Goal: Communication & Community: Share content

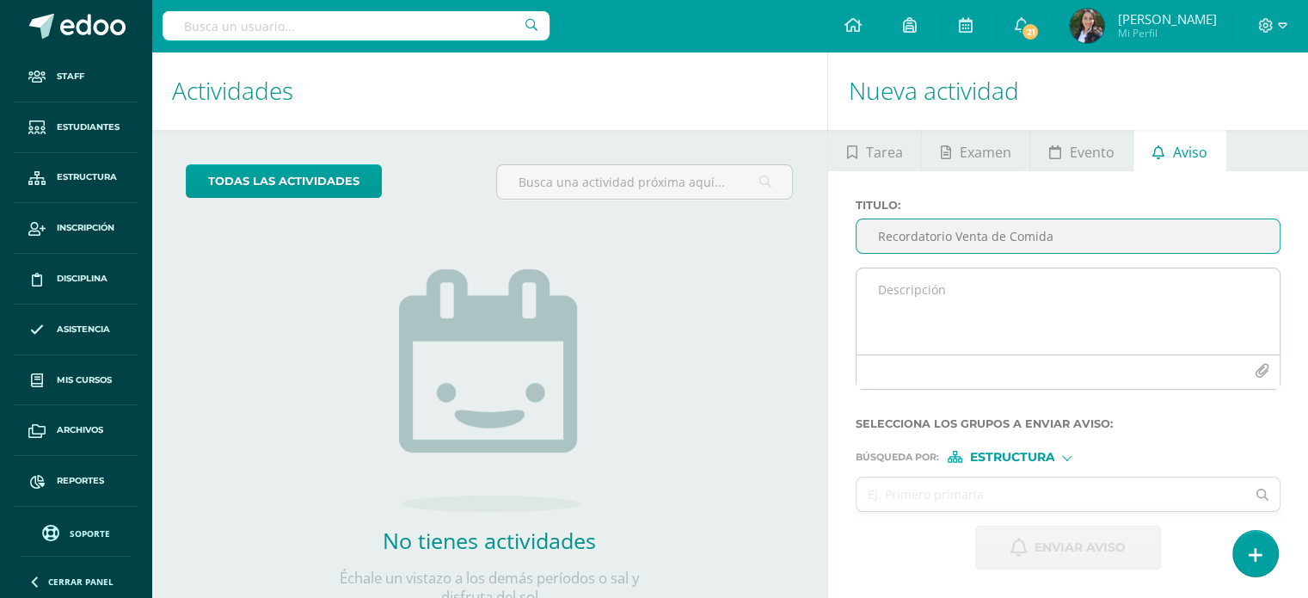
type input "Recordatorio Venta de Comida"
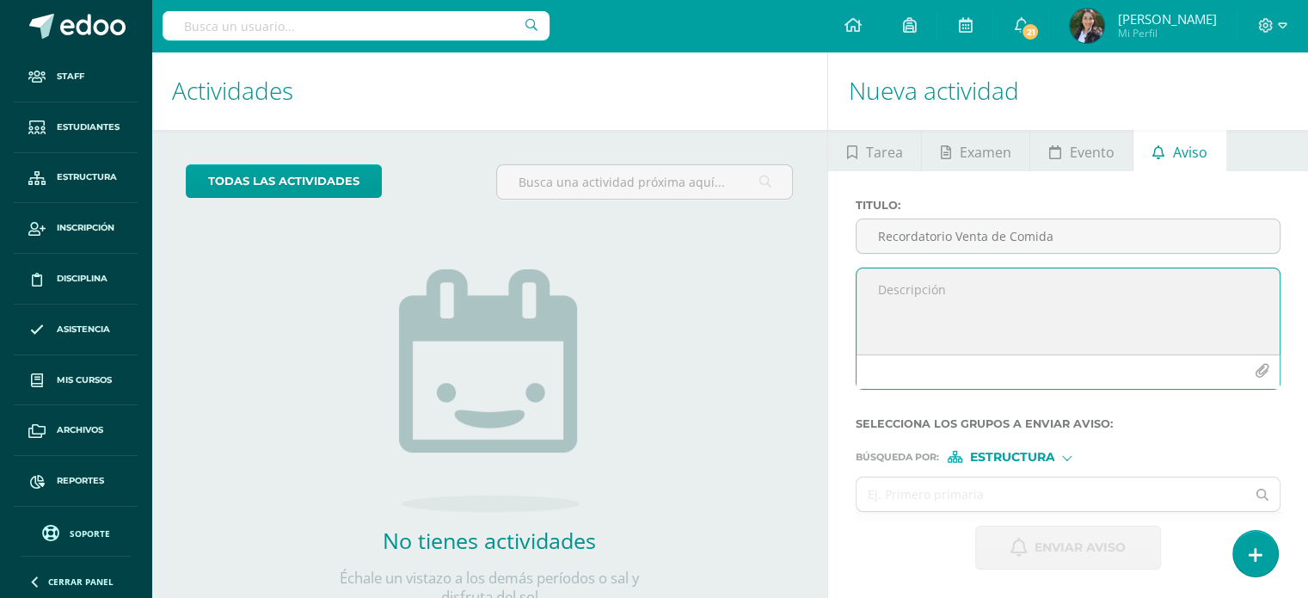
click at [928, 295] on textarea at bounding box center [1068, 311] width 423 height 86
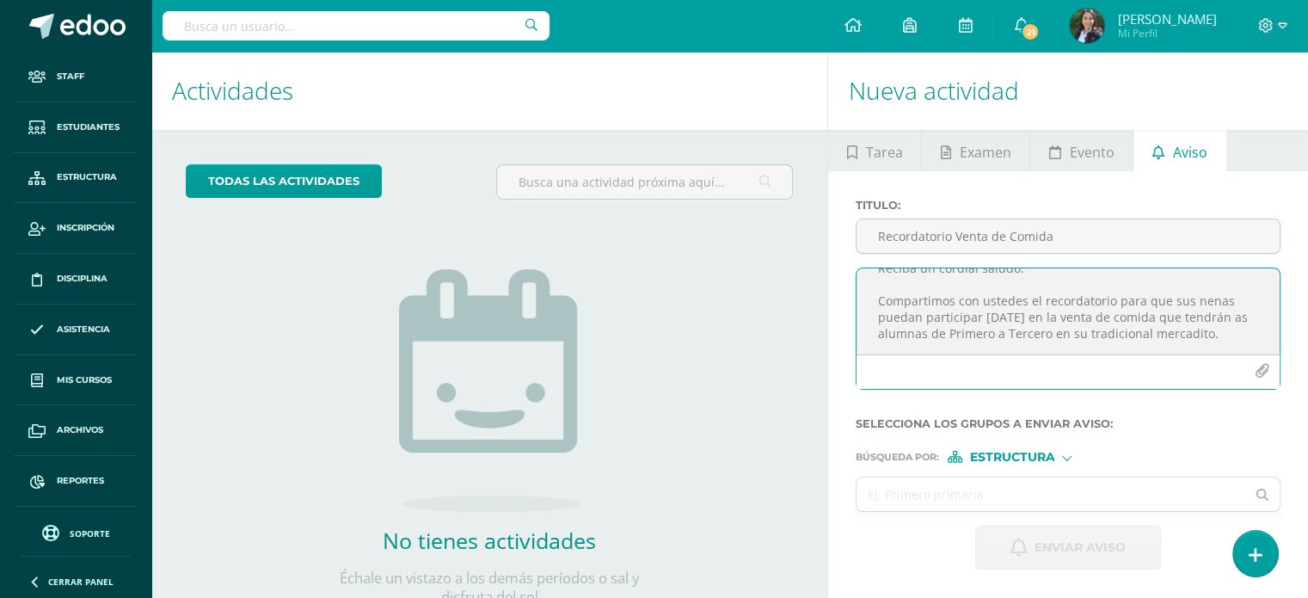
scroll to position [76, 0]
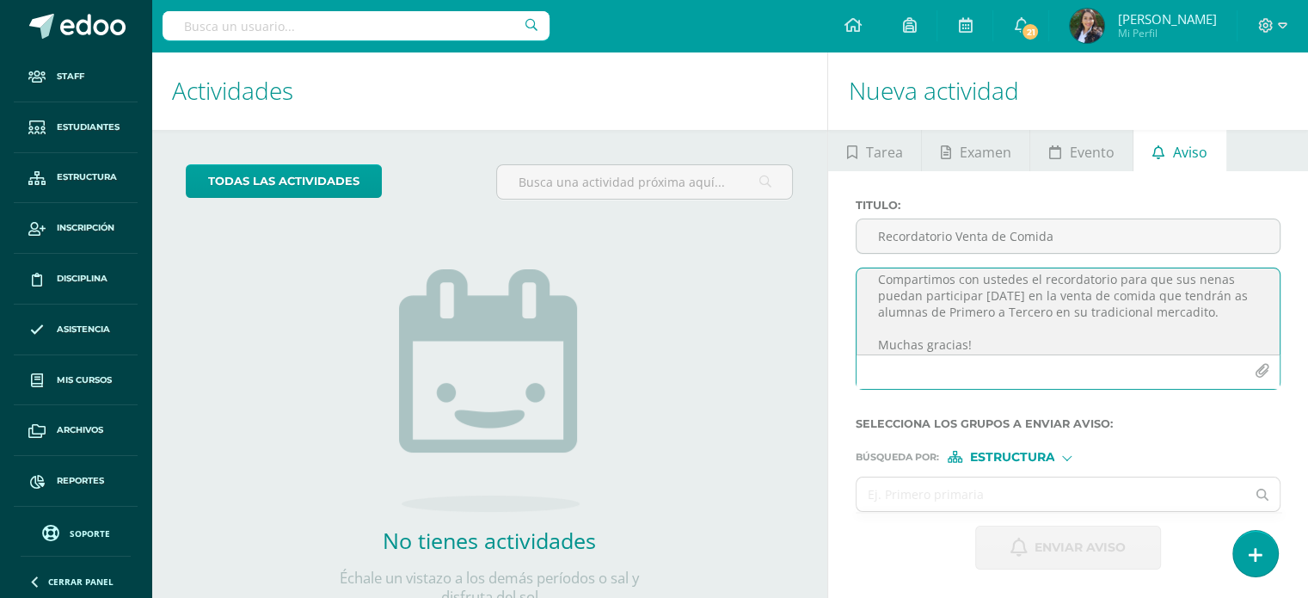
type textarea "Estimados Padres: Reciba un cordial saludo. Compartimos con ustedes el recordat…"
click at [1262, 366] on icon "button" at bounding box center [1262, 371] width 15 height 15
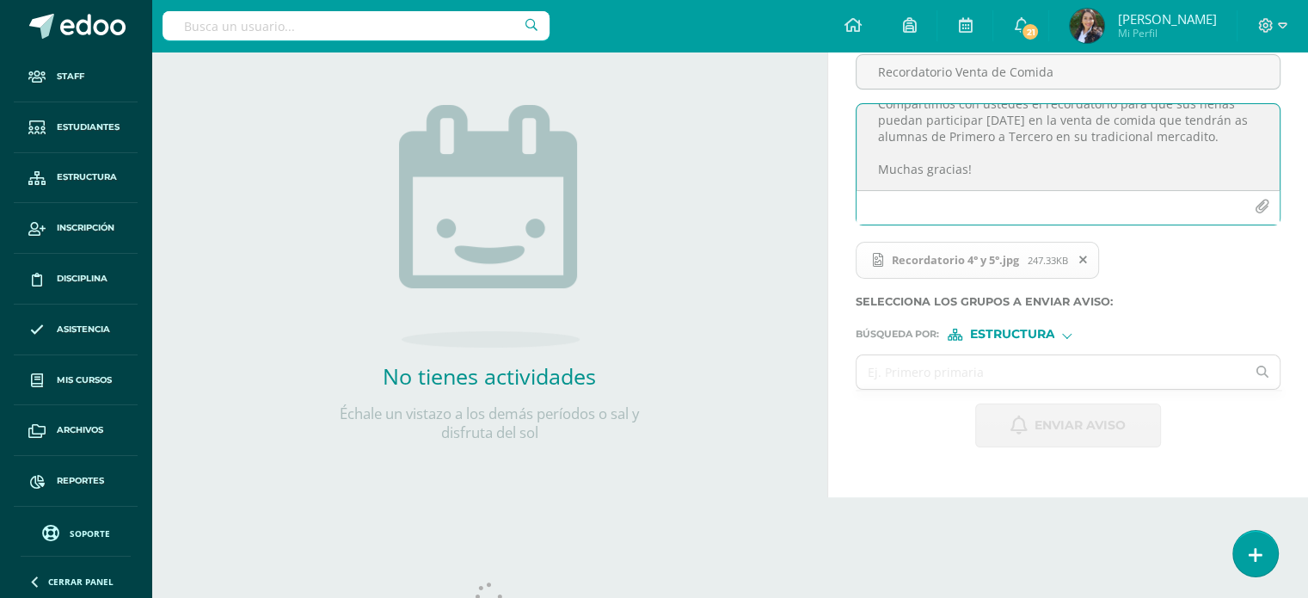
scroll to position [162, 0]
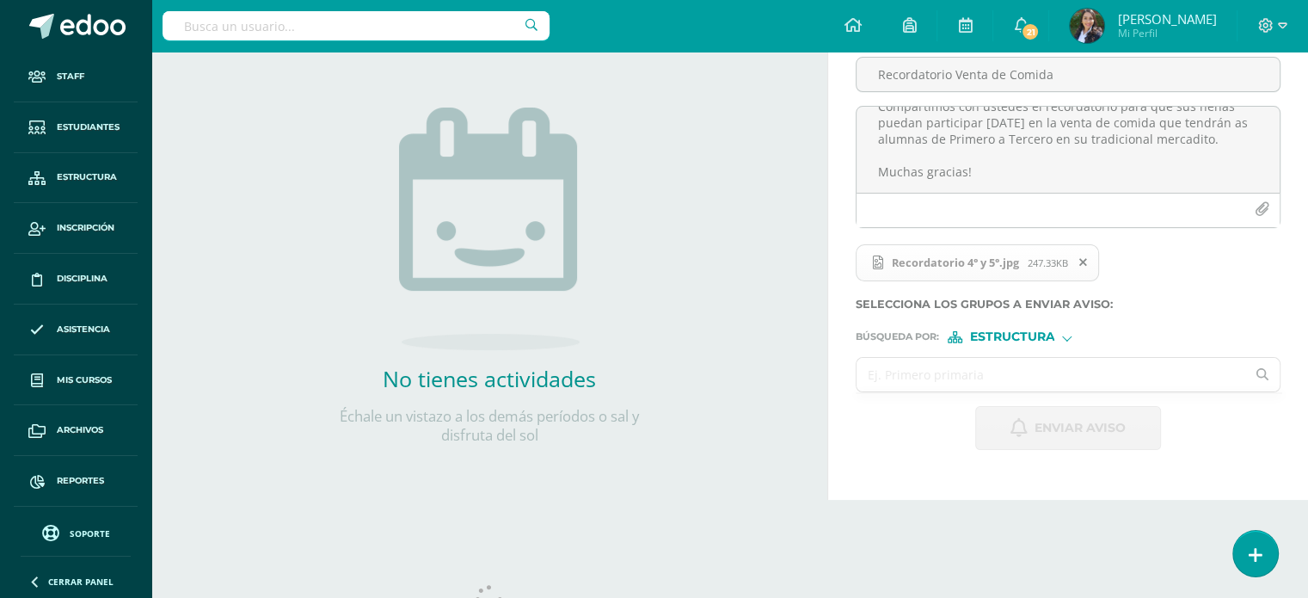
click at [989, 369] on input "text" at bounding box center [1051, 375] width 389 height 34
type input "cuarto"
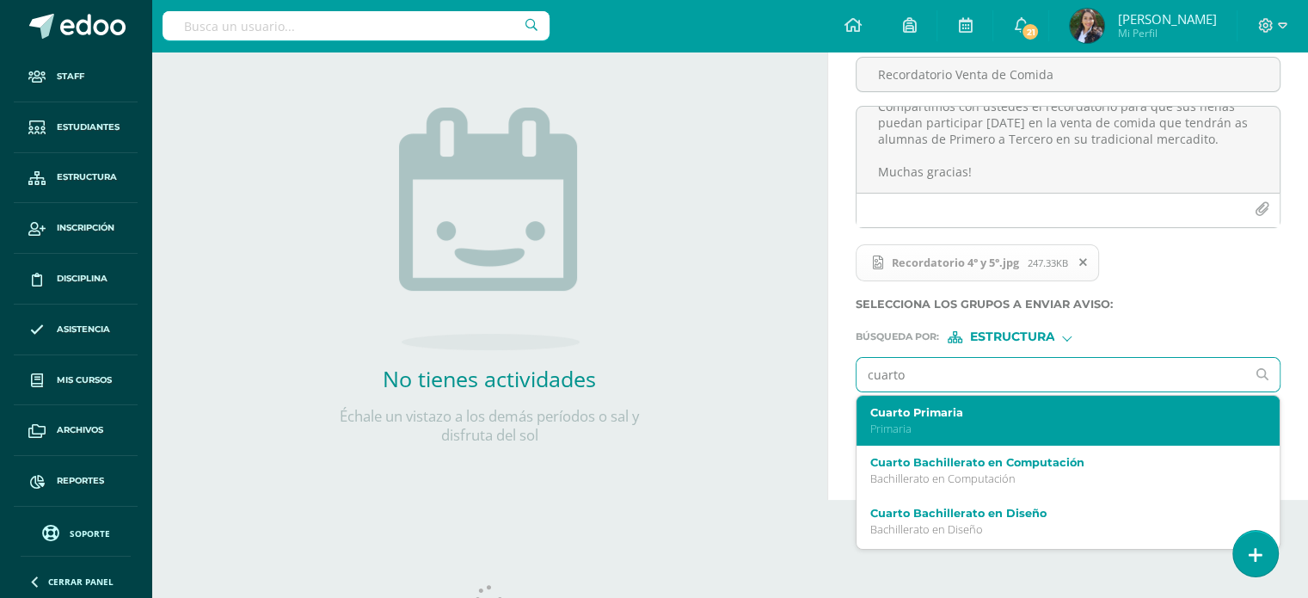
click at [982, 409] on label "Cuarto Primaria" at bounding box center [1060, 412] width 379 height 13
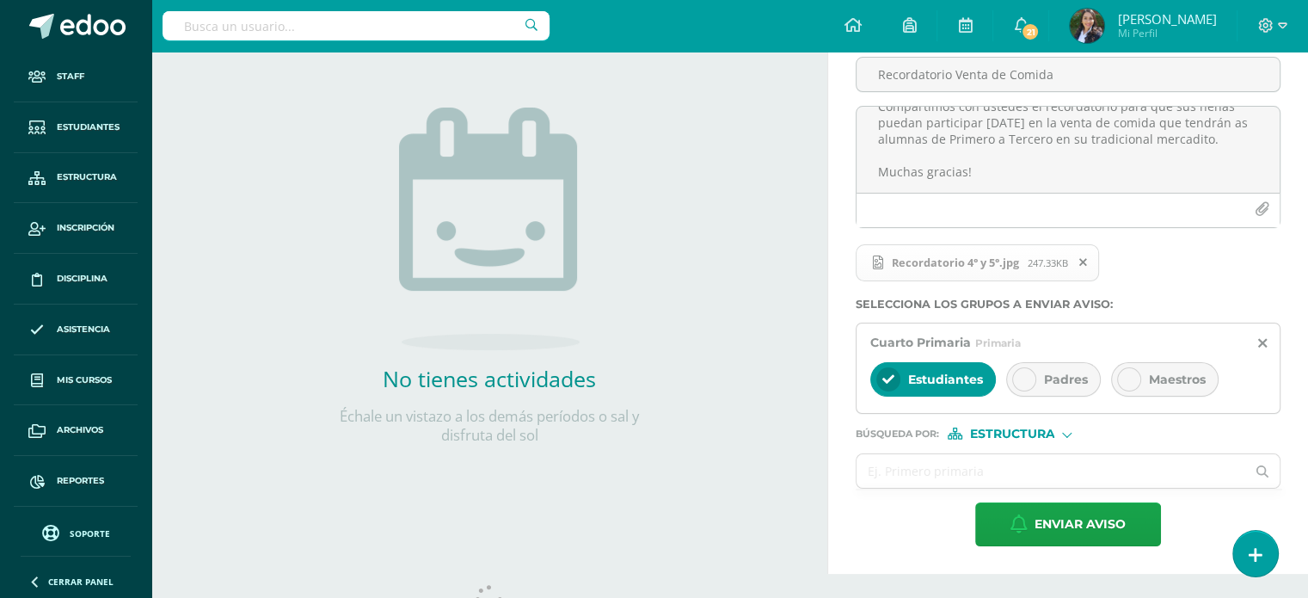
click at [1030, 385] on div at bounding box center [1025, 379] width 24 height 24
click at [1129, 371] on div at bounding box center [1129, 379] width 24 height 24
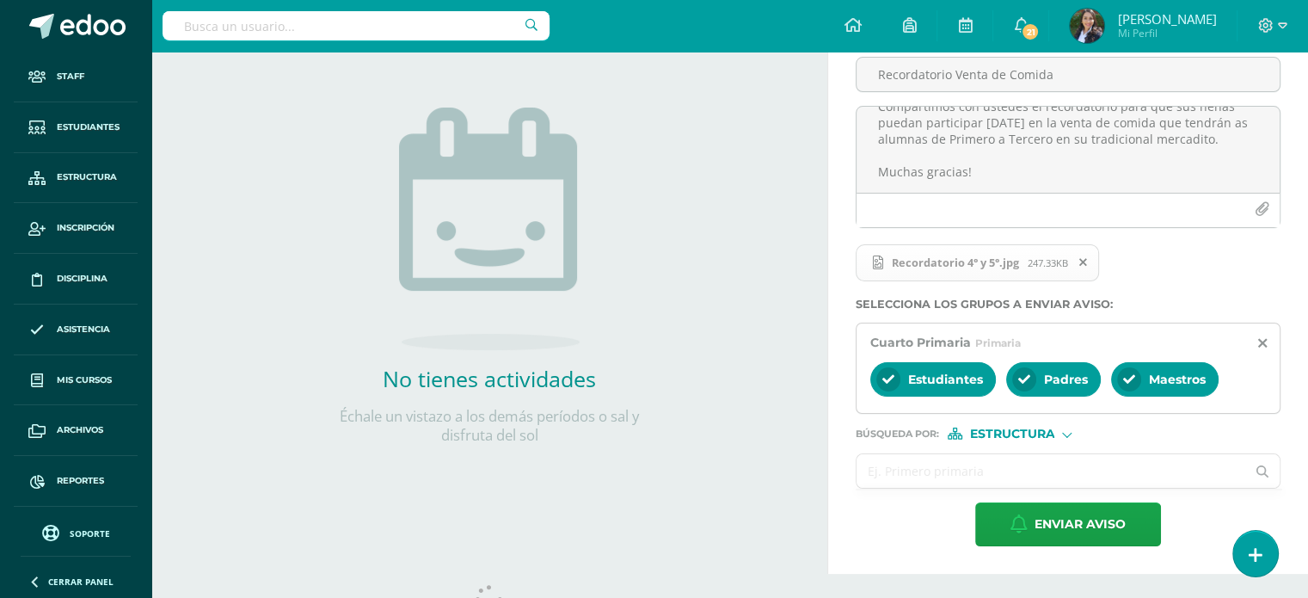
click at [946, 465] on input "text" at bounding box center [1051, 471] width 389 height 34
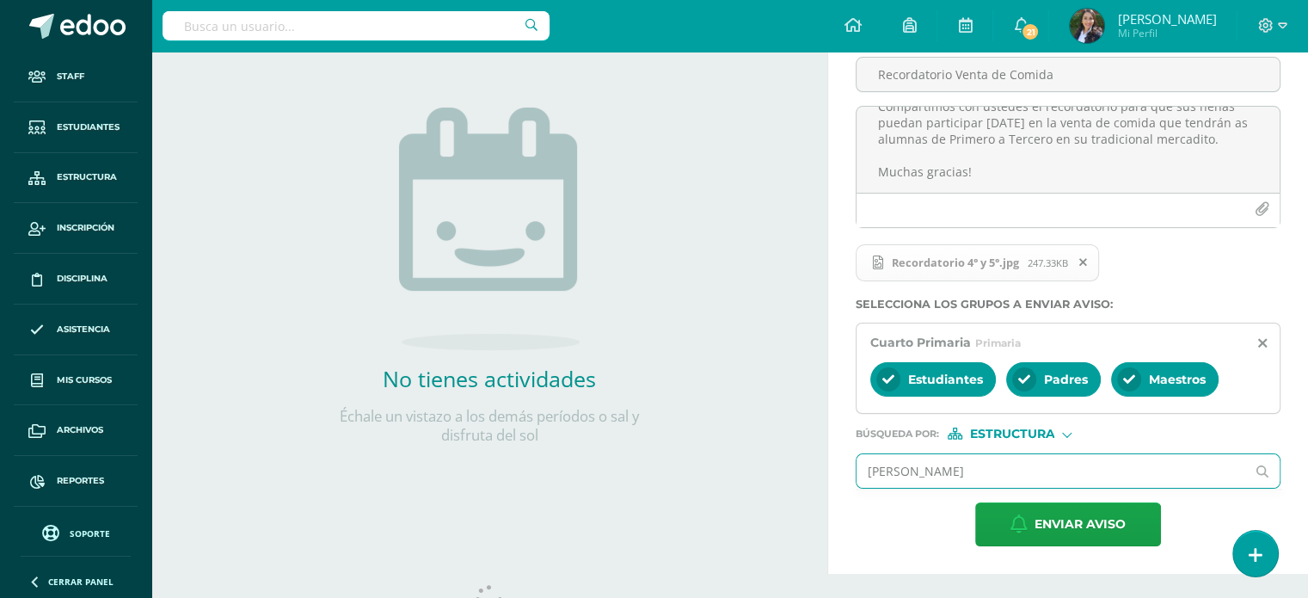
type input "quinto"
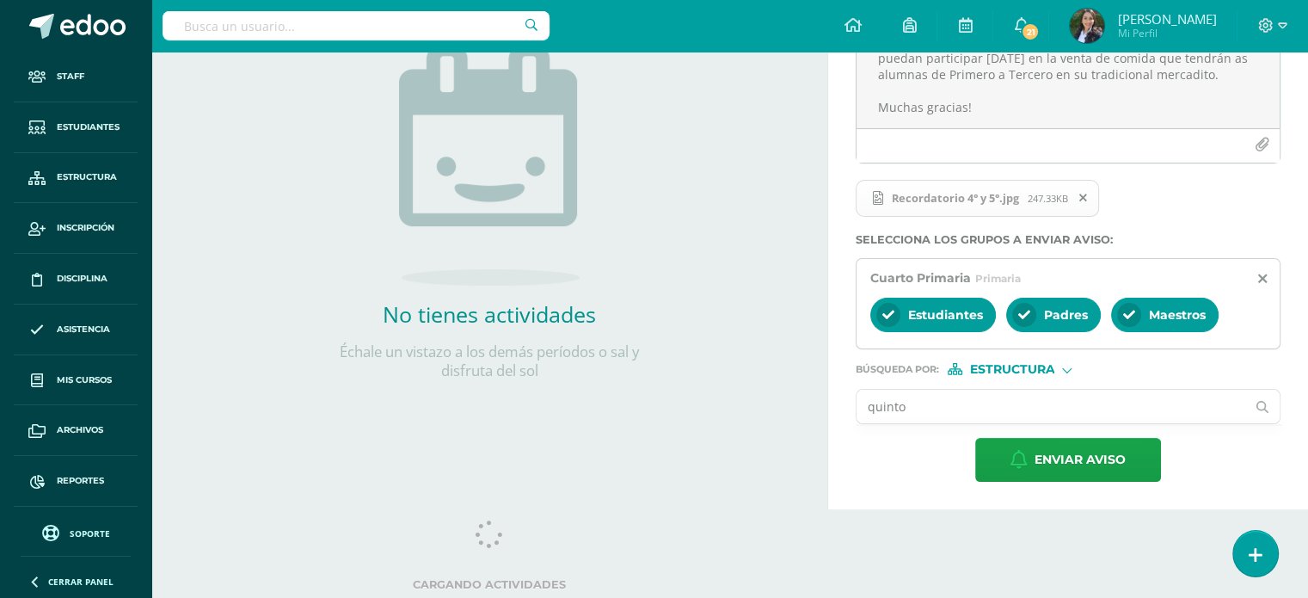
click at [996, 400] on input "quinto" at bounding box center [1051, 407] width 389 height 34
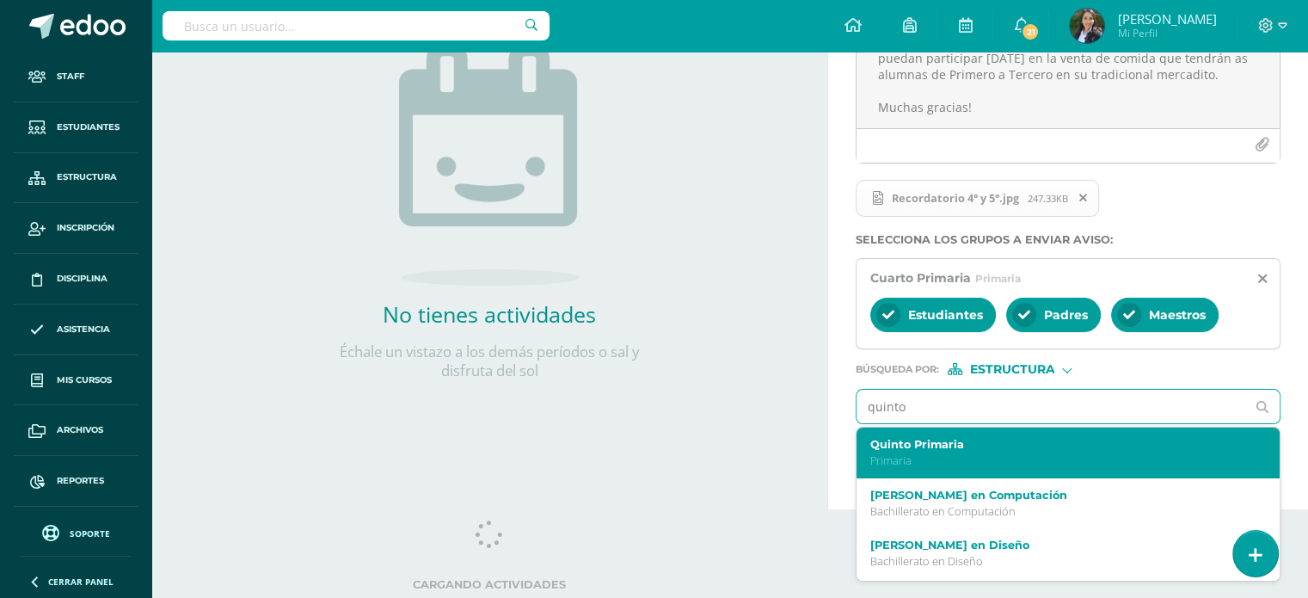
click at [889, 453] on p "Primaria" at bounding box center [1060, 460] width 379 height 15
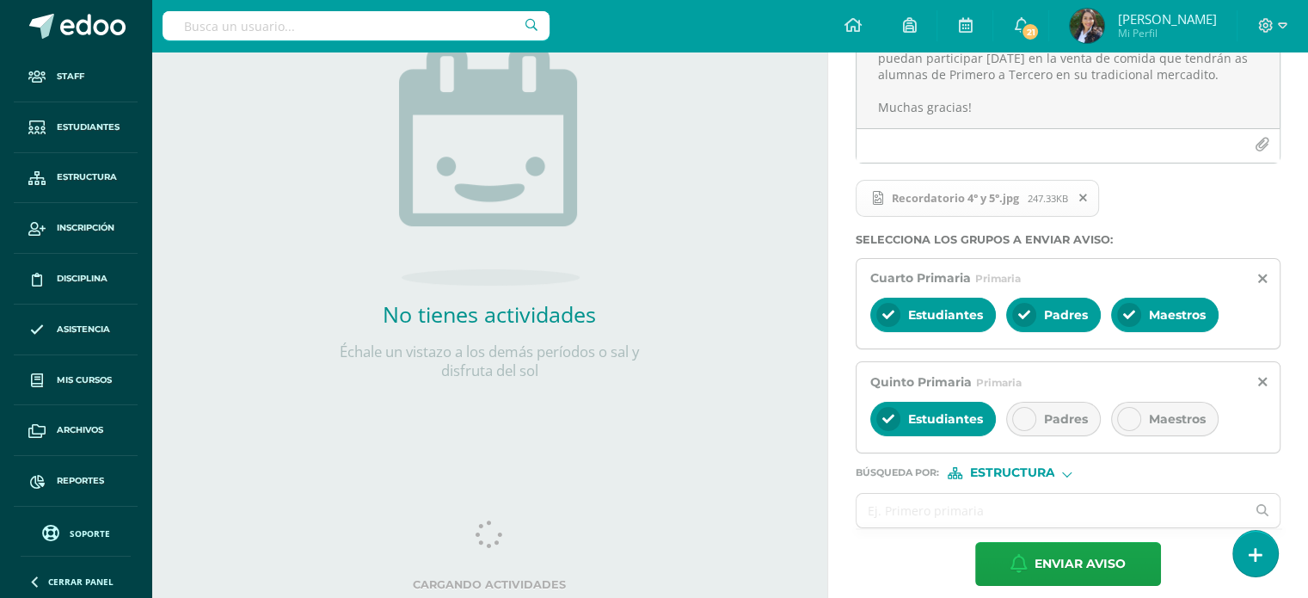
click at [1029, 419] on icon at bounding box center [1025, 419] width 12 height 12
click at [1132, 423] on div at bounding box center [1129, 419] width 24 height 24
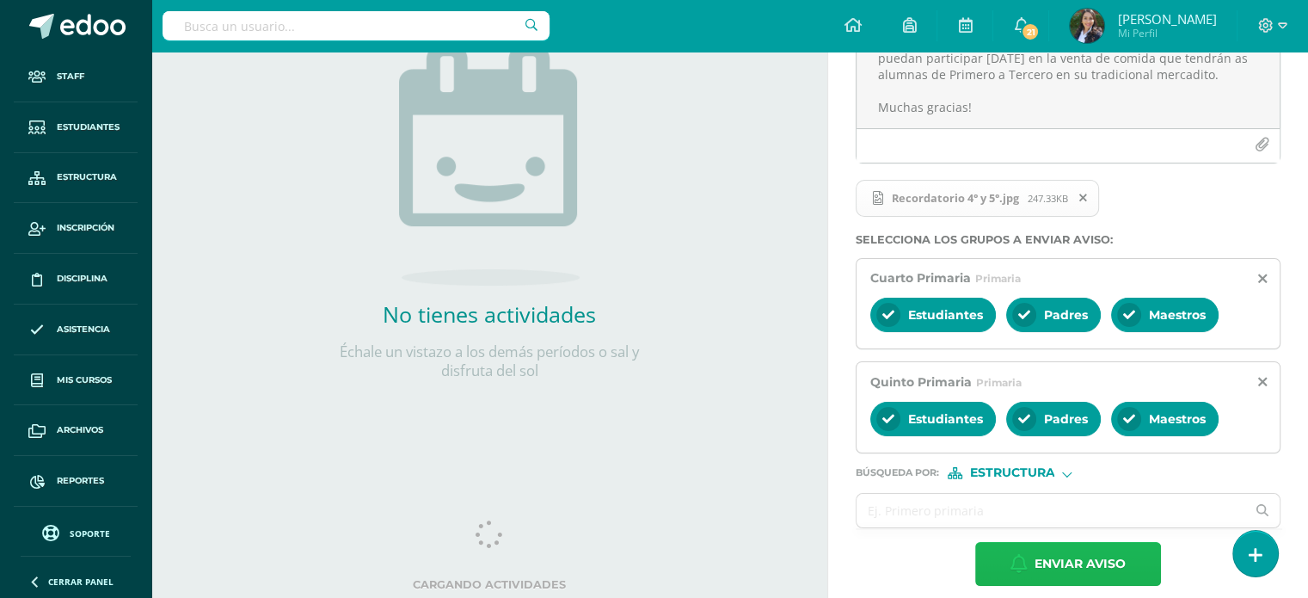
click at [1074, 557] on span "Enviar aviso" at bounding box center [1080, 564] width 91 height 42
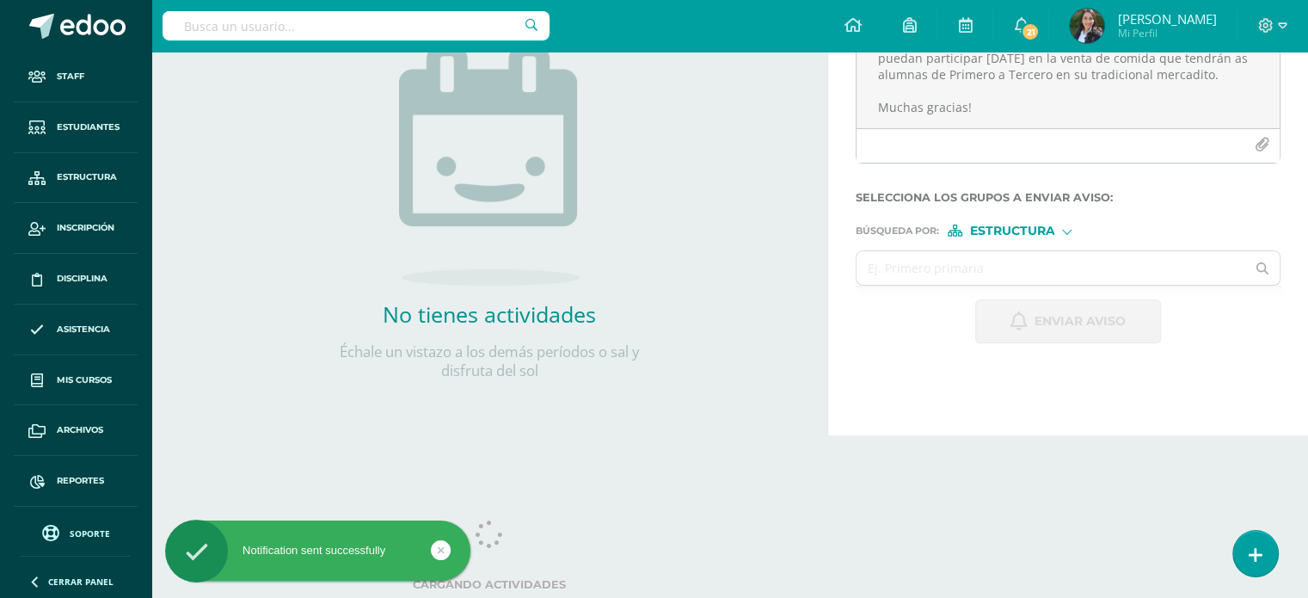
scroll to position [0, 0]
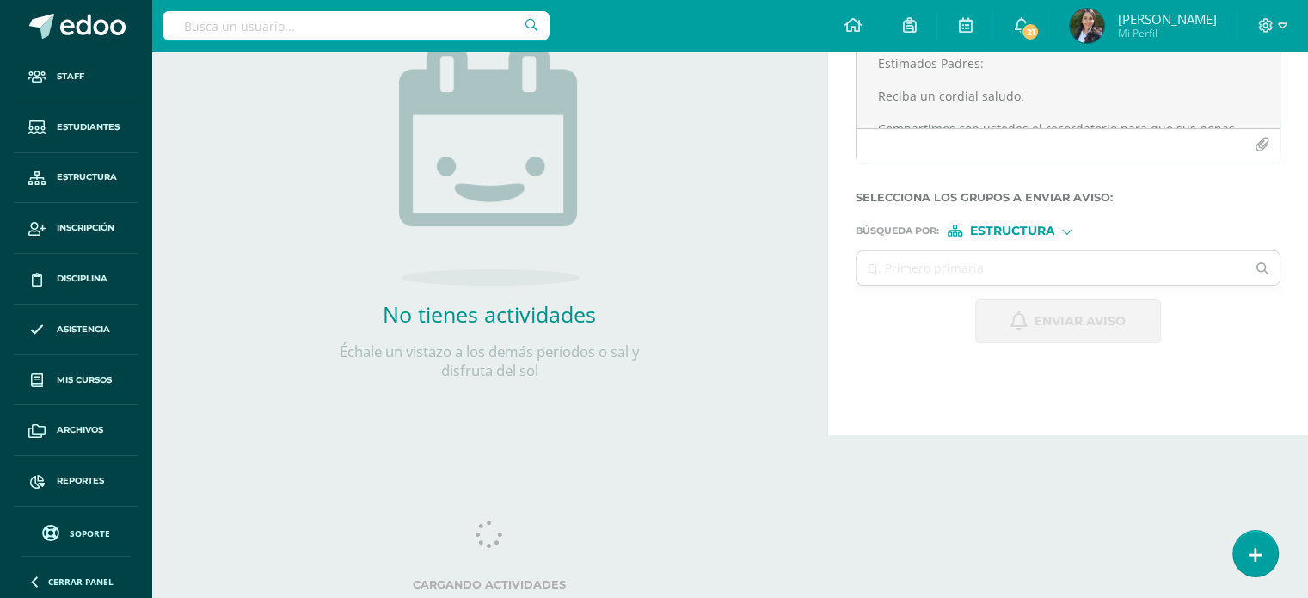
click at [748, 281] on div "todas las Actividades No tienes actividades Échale un vistazo a los demás perío…" at bounding box center [489, 170] width 676 height 532
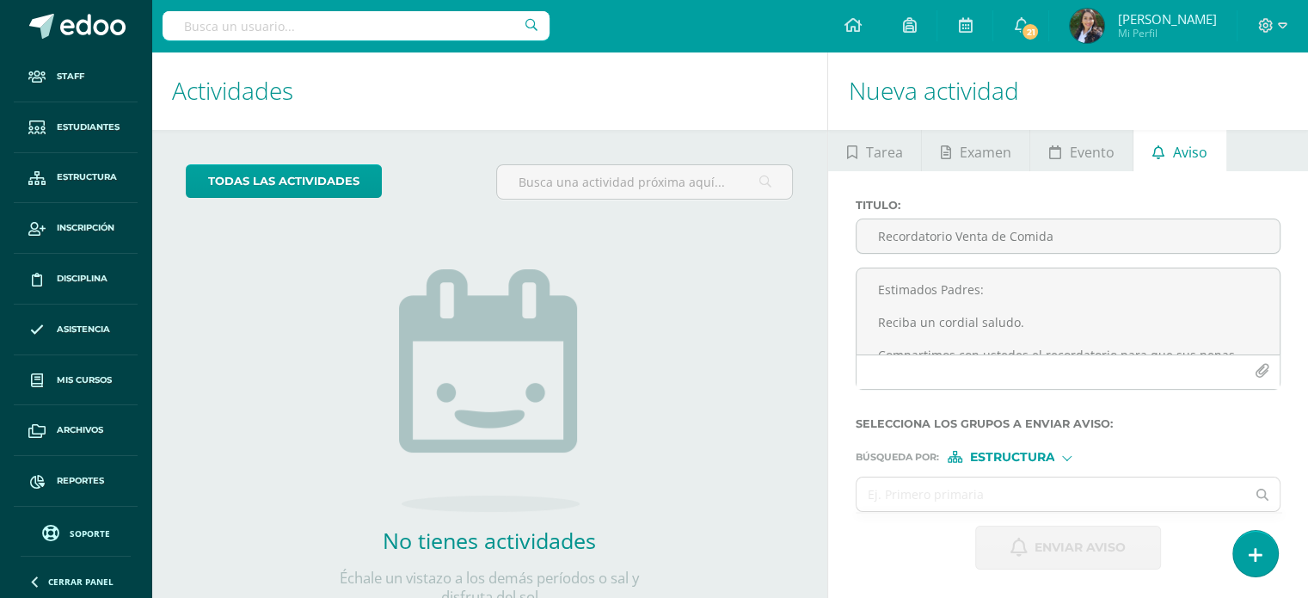
click at [713, 270] on div "todas las Actividades No tienes actividades Échale un vistazo a los demás perío…" at bounding box center [489, 396] width 676 height 532
